Goal: Task Accomplishment & Management: Use online tool/utility

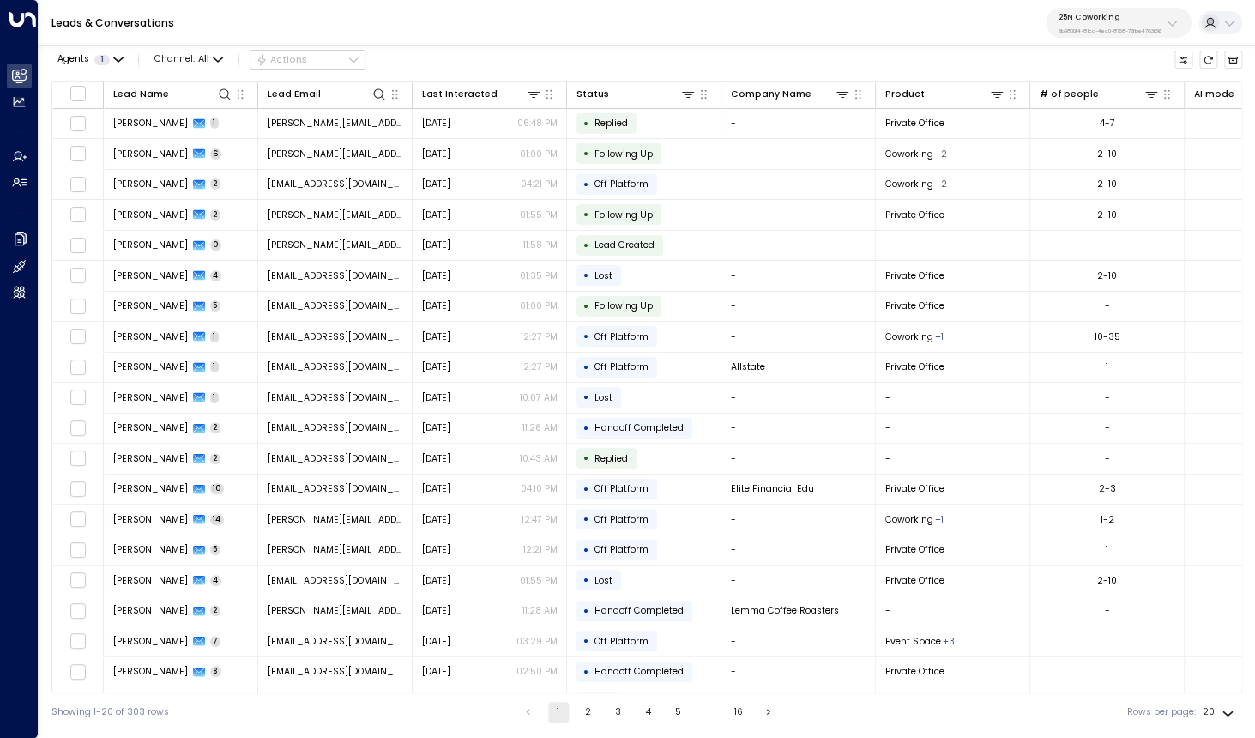
click at [1130, 20] on p "25N Coworking" at bounding box center [1109, 17] width 103 height 10
type input "*********"
click at [1069, 114] on div "Storage Star ID: bc340fee-f559-48fc-84eb-70f3f6817ad8" at bounding box center [1137, 117] width 170 height 27
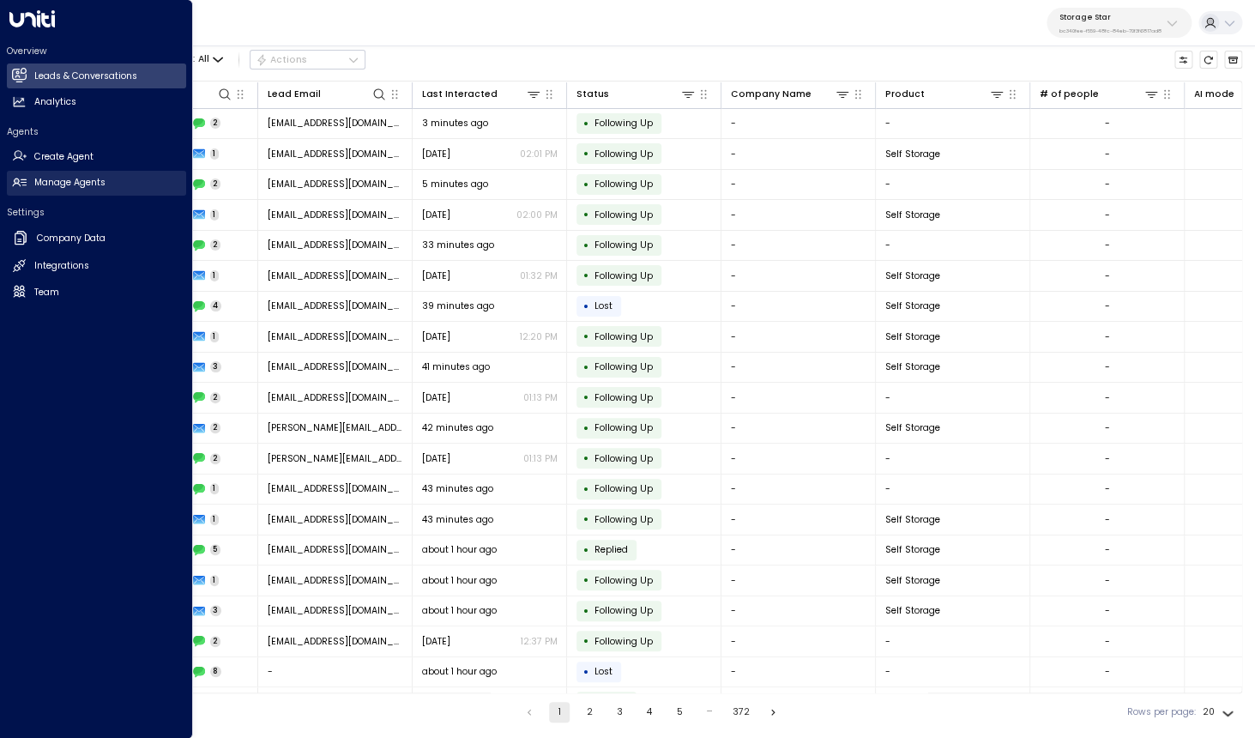
click at [72, 184] on h2 "Manage Agents" at bounding box center [69, 183] width 71 height 14
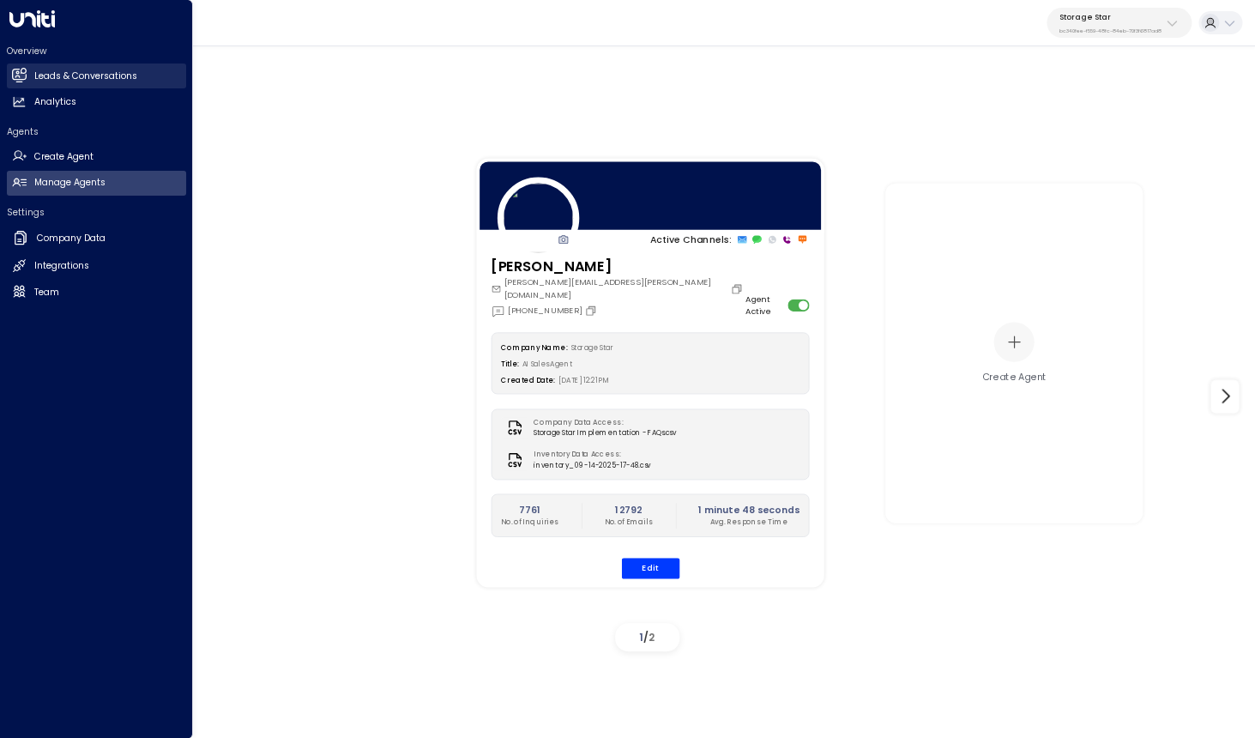
click at [31, 76] on link "Leads & Conversations Leads & Conversations" at bounding box center [96, 75] width 179 height 25
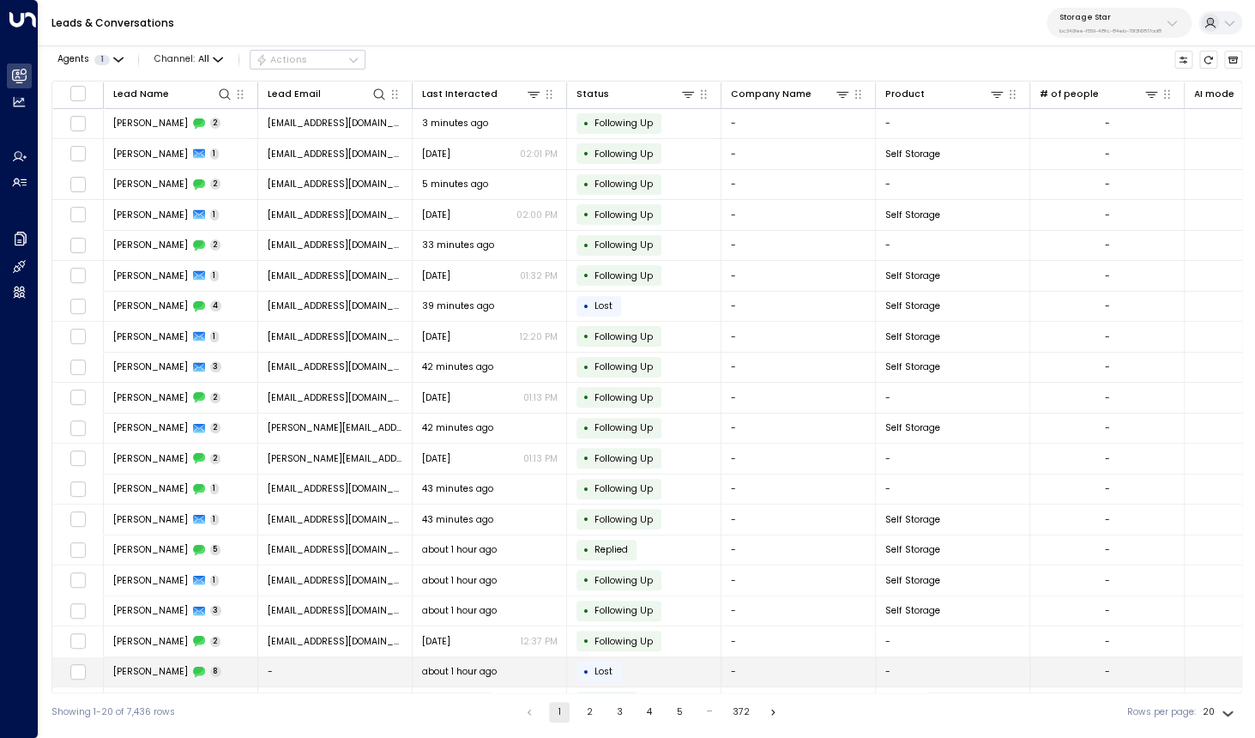
click at [146, 672] on div "[PERSON_NAME] 8" at bounding box center [167, 671] width 109 height 13
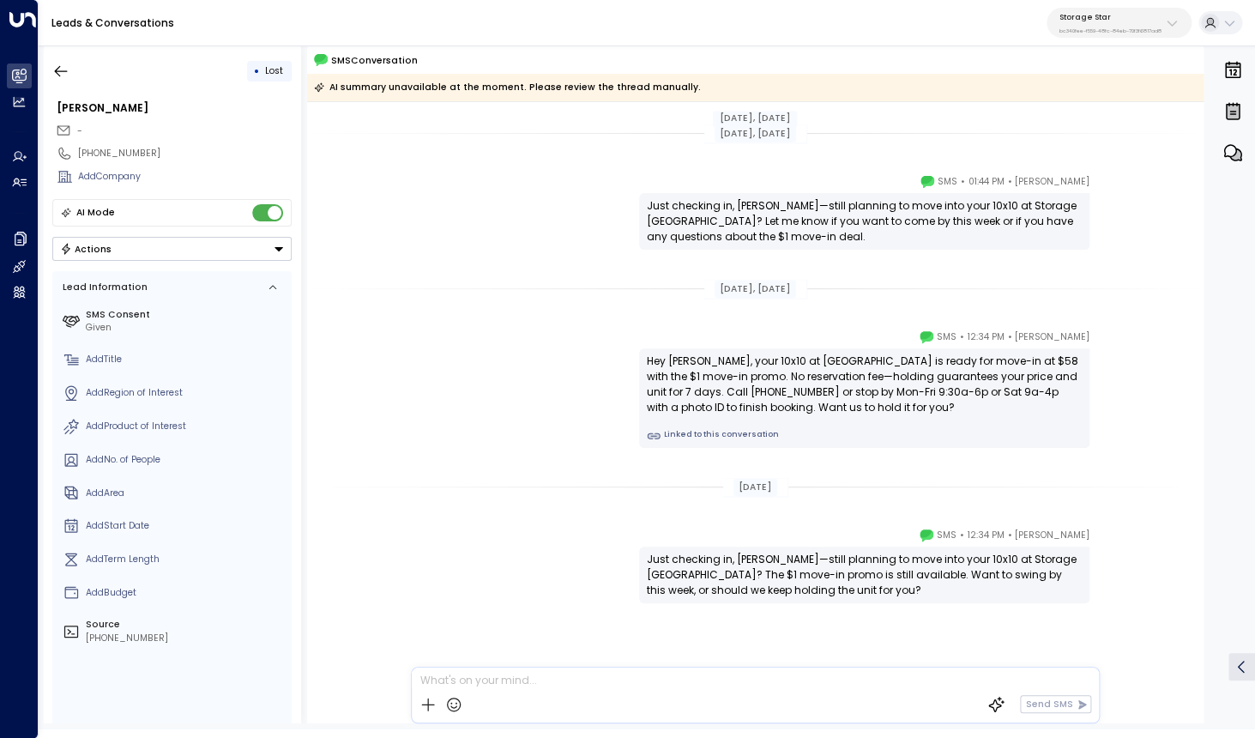
scroll to position [873, 0]
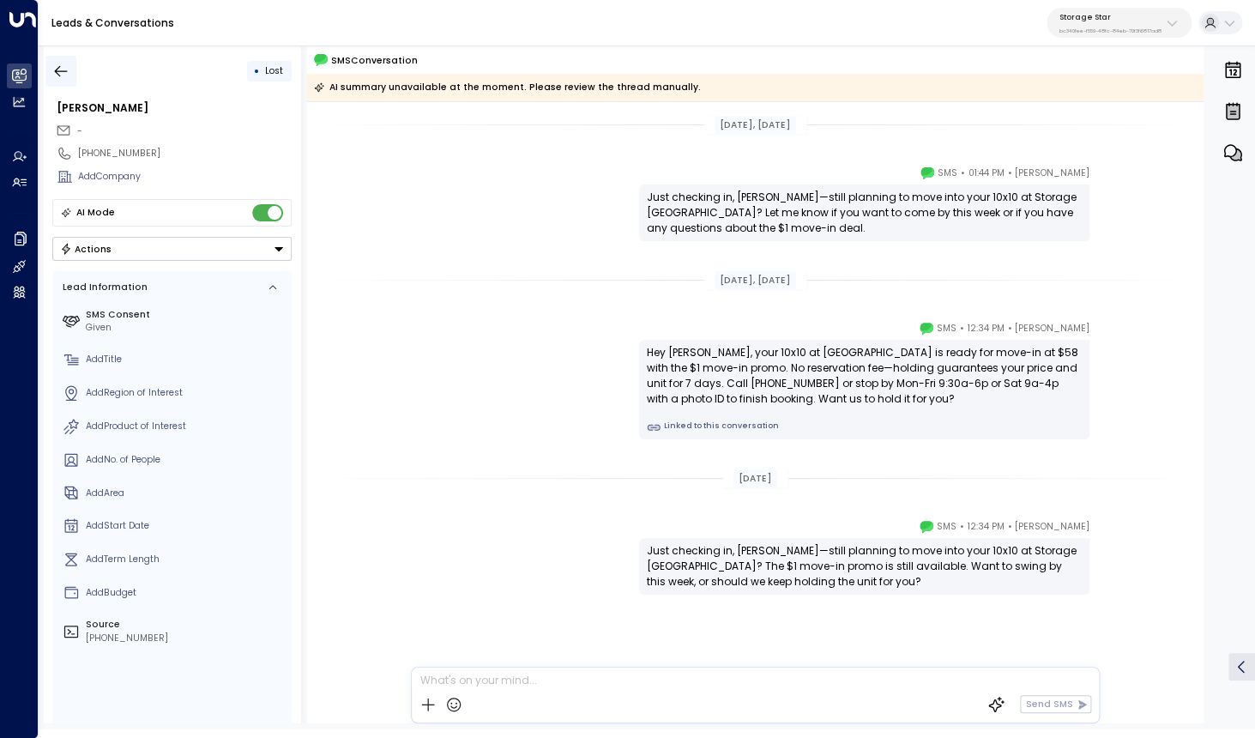
click at [63, 75] on icon "button" at bounding box center [60, 71] width 17 height 17
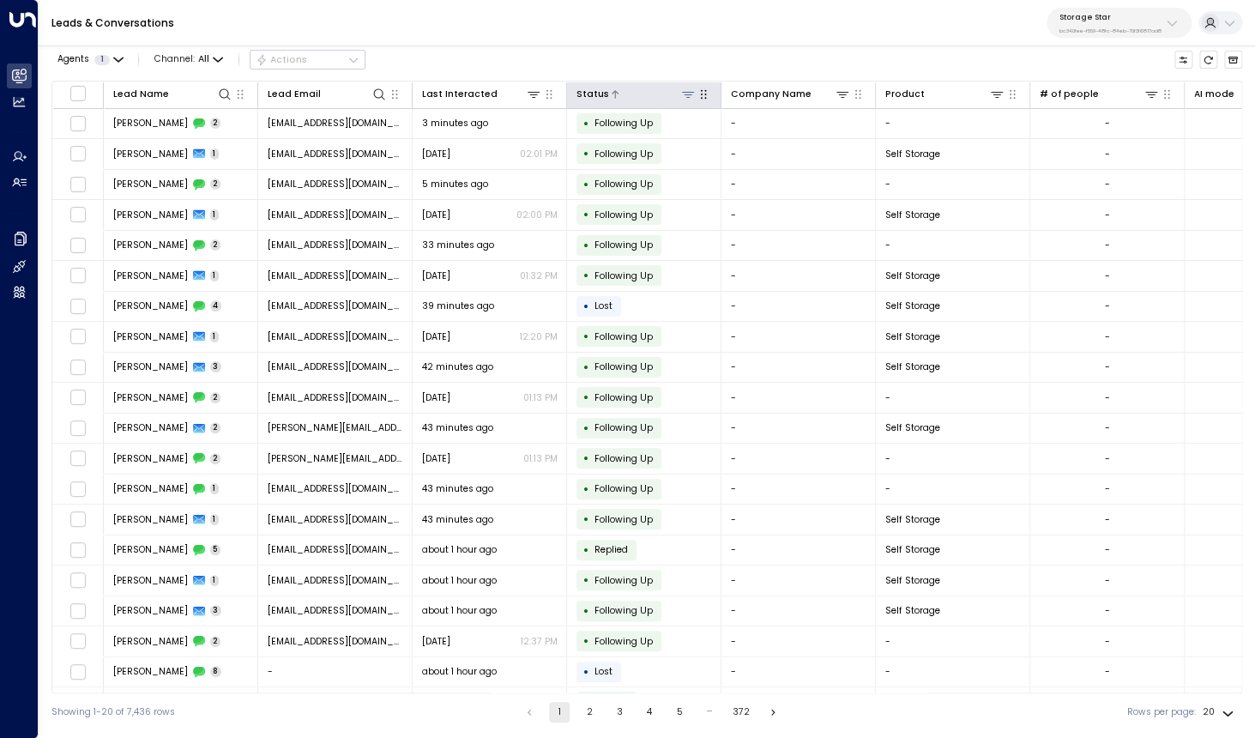
click at [688, 97] on icon at bounding box center [688, 95] width 12 height 6
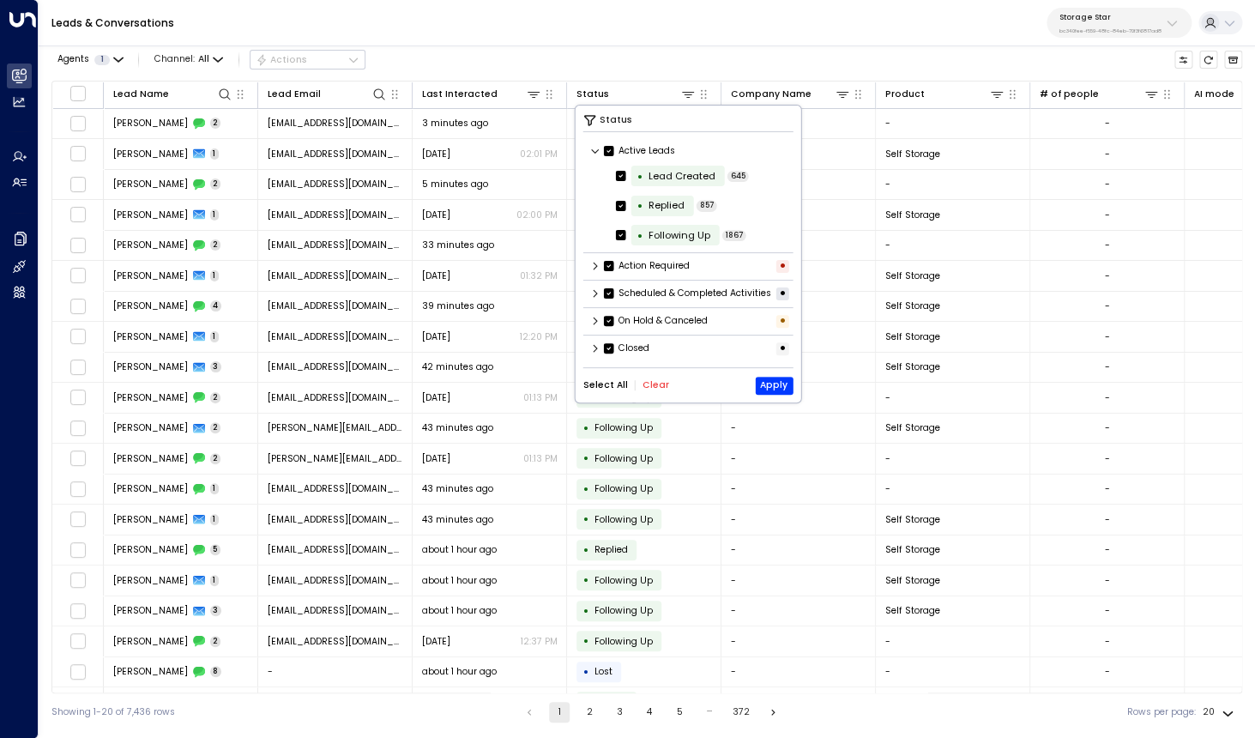
click at [642, 389] on button "Clear" at bounding box center [655, 385] width 27 height 10
click at [593, 351] on icon at bounding box center [595, 348] width 10 height 10
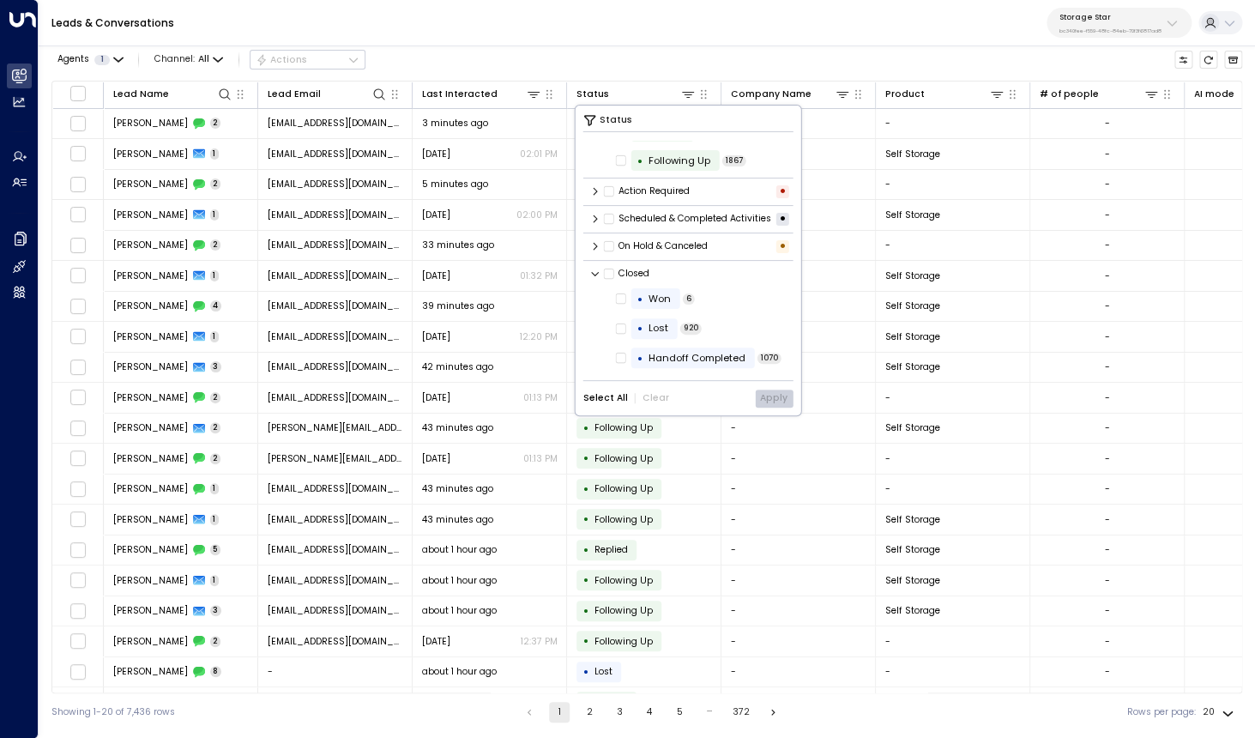
scroll to position [106, 0]
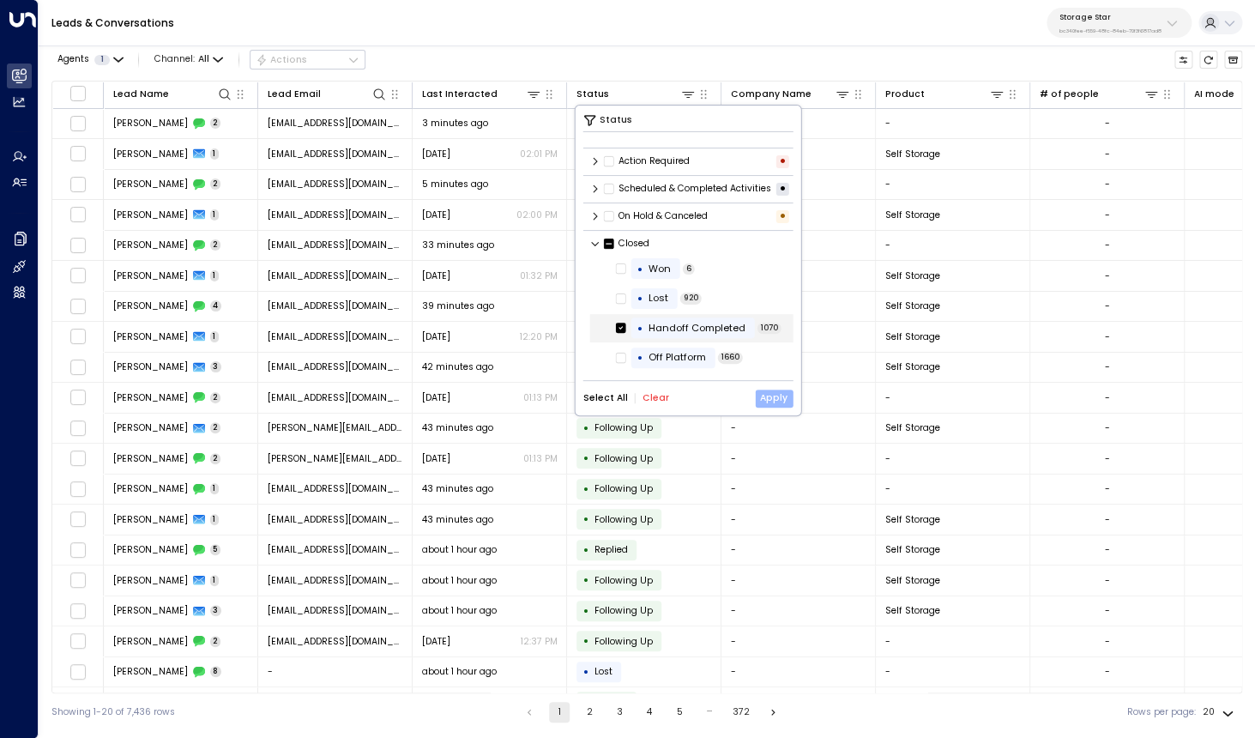
click at [771, 395] on button "Apply" at bounding box center [774, 398] width 38 height 18
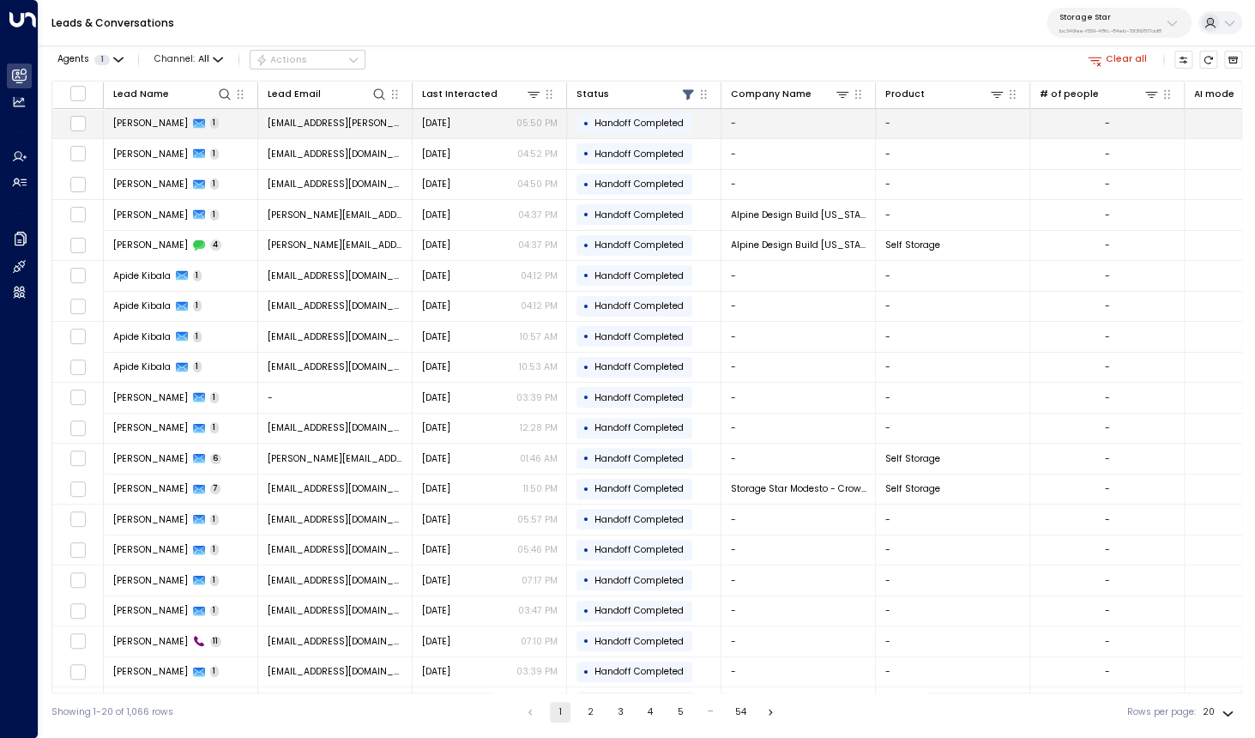
click at [130, 124] on span "[PERSON_NAME]" at bounding box center [150, 123] width 75 height 13
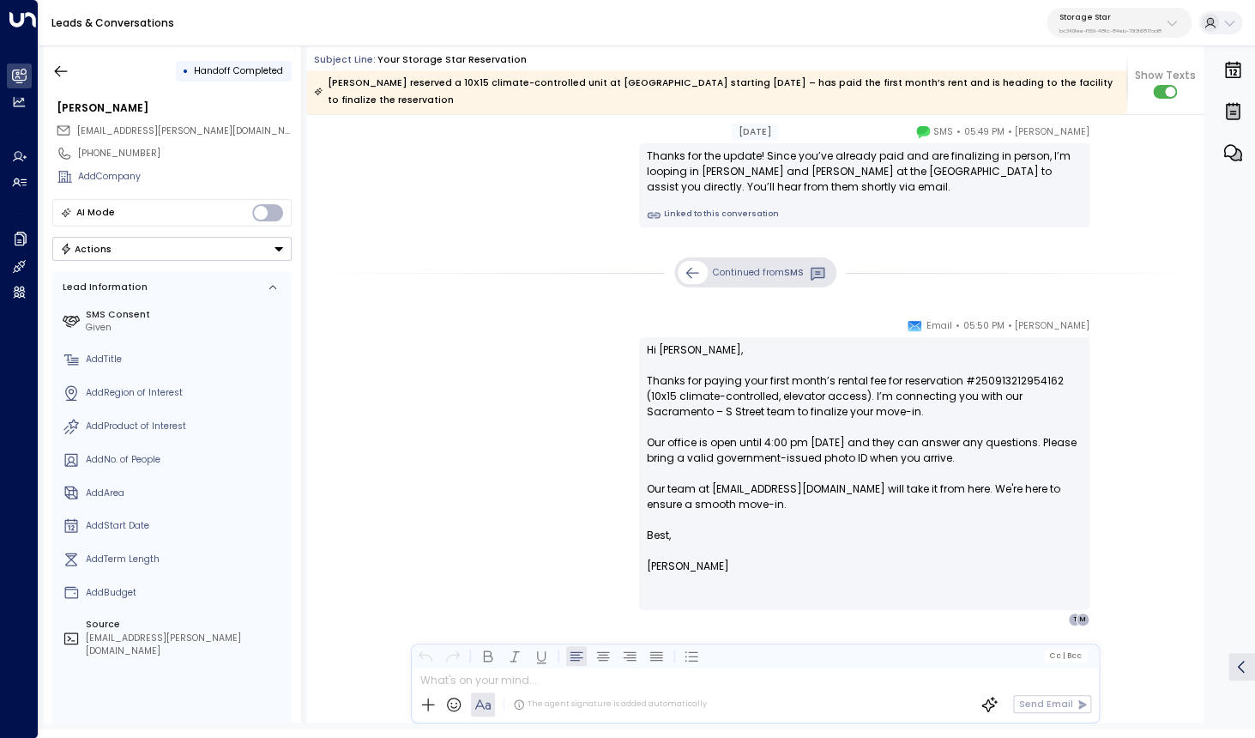
scroll to position [286, 0]
click at [61, 77] on icon "button" at bounding box center [60, 71] width 17 height 17
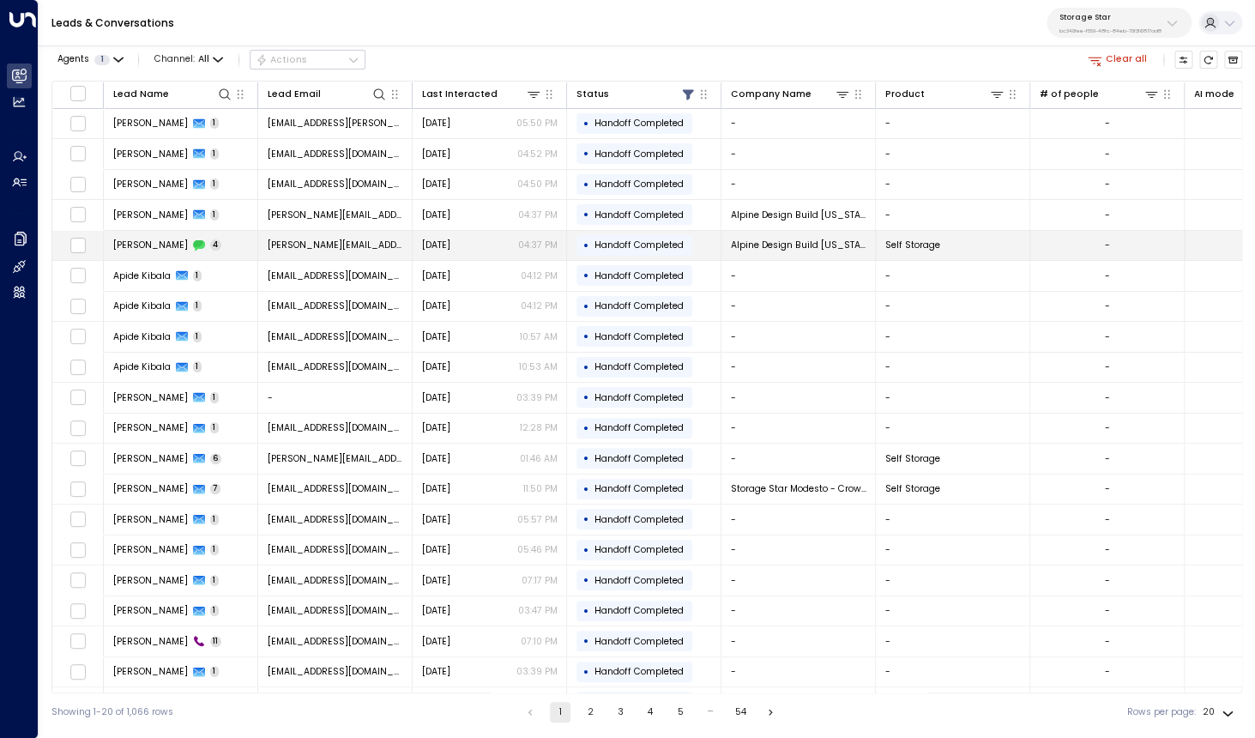
click at [152, 244] on span "[PERSON_NAME]" at bounding box center [150, 244] width 75 height 13
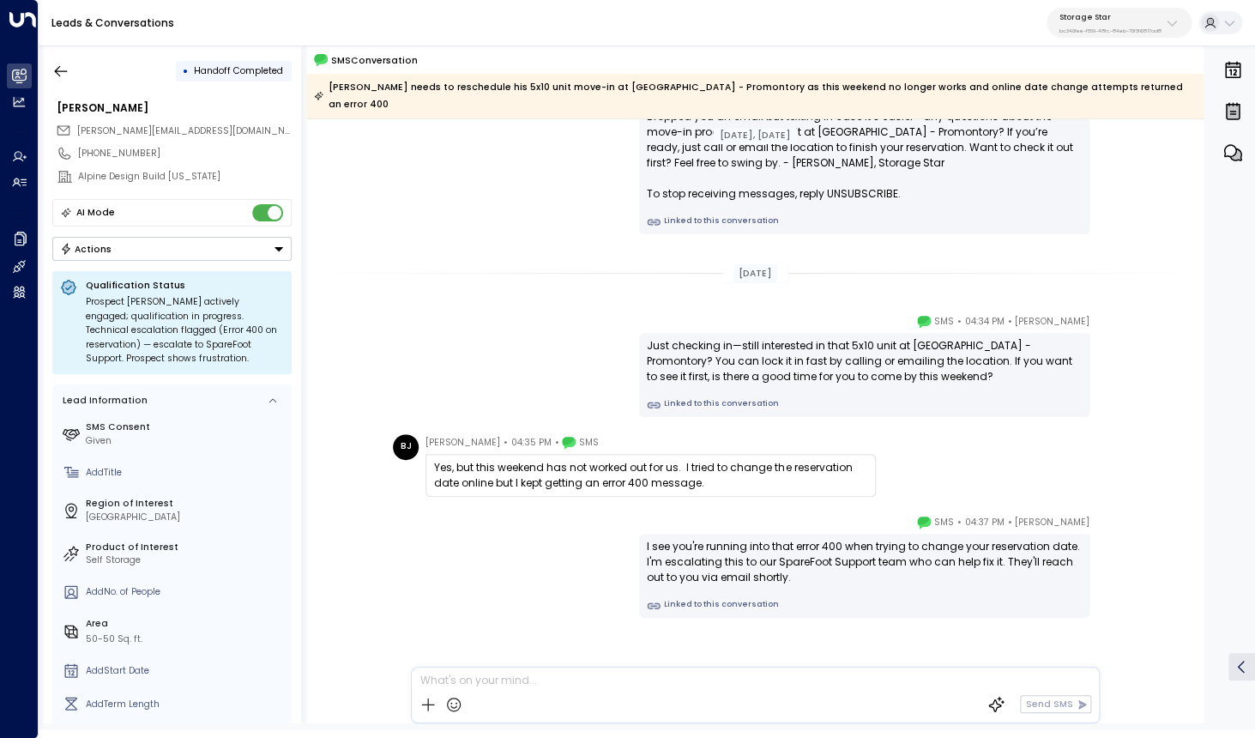
scroll to position [99, 0]
